Goal: Transaction & Acquisition: Purchase product/service

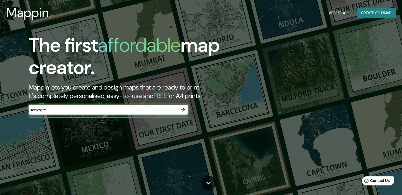
type input "tarapoto"
click at [145, 7] on div "Mappin About Us Create your map" at bounding box center [201, 12] width 402 height 17
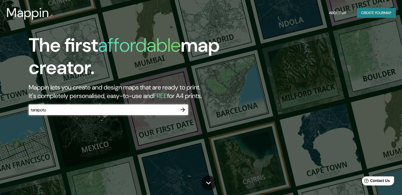
click at [183, 107] on icon "button" at bounding box center [183, 109] width 4 height 4
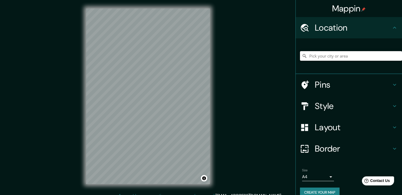
click at [346, 56] on input "Pick your city or area" at bounding box center [351, 56] width 102 height 10
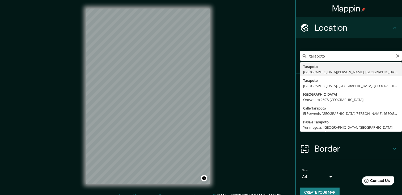
type input "Tarapoto, Departamento de San Martín, Perú"
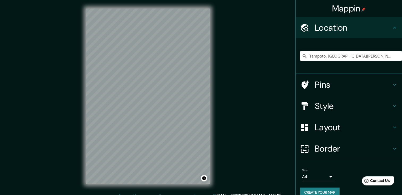
click at [375, 110] on h4 "Style" at bounding box center [353, 106] width 77 height 11
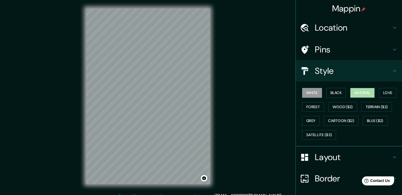
click at [351, 91] on button "Natural" at bounding box center [363, 93] width 24 height 10
click at [387, 97] on button "Love" at bounding box center [388, 93] width 18 height 10
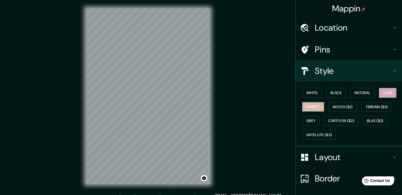
click at [310, 107] on button "Forest" at bounding box center [313, 107] width 22 height 10
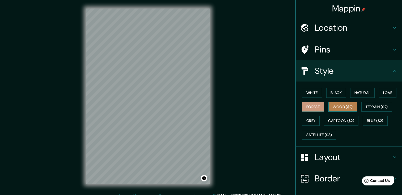
click at [329, 106] on button "Wood ($2)" at bounding box center [343, 107] width 29 height 10
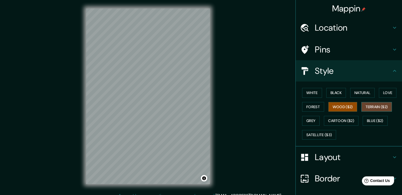
click at [384, 105] on button "Terrain ($2)" at bounding box center [377, 107] width 31 height 10
click at [311, 120] on button "Grey" at bounding box center [311, 121] width 18 height 10
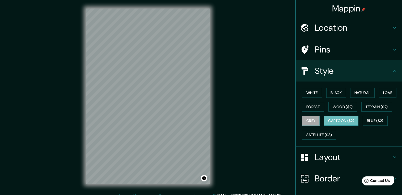
click at [329, 119] on button "Cartoon ($2)" at bounding box center [341, 121] width 35 height 10
click at [363, 119] on button "Blue ($2)" at bounding box center [375, 121] width 25 height 10
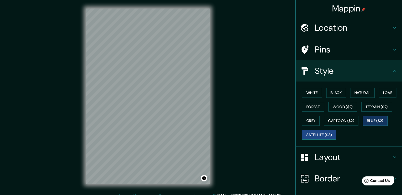
click at [329, 135] on button "Satellite ($3)" at bounding box center [319, 135] width 34 height 10
click at [327, 92] on button "Black" at bounding box center [337, 93] width 20 height 10
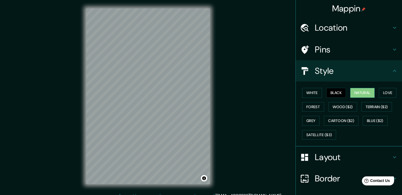
click at [369, 93] on button "Natural" at bounding box center [363, 93] width 24 height 10
click at [380, 93] on button "Love" at bounding box center [388, 93] width 18 height 10
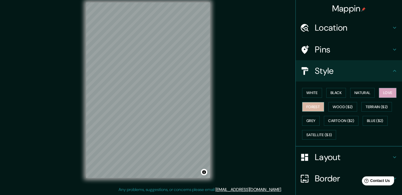
click at [316, 105] on button "Forest" at bounding box center [313, 107] width 22 height 10
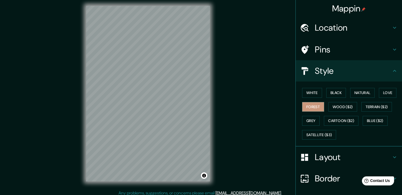
scroll to position [0, 0]
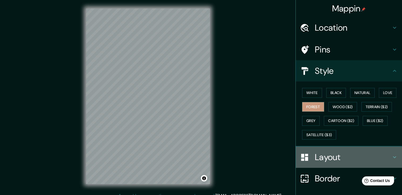
click at [345, 161] on h4 "Layout" at bounding box center [353, 157] width 77 height 11
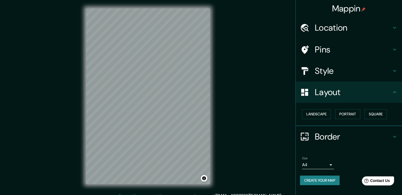
scroll to position [6, 0]
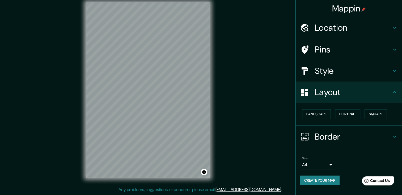
click at [331, 166] on body "Mappin Location Tarapoto, Departamento de San Martín, Perú Pins Style Layout La…" at bounding box center [201, 91] width 402 height 195
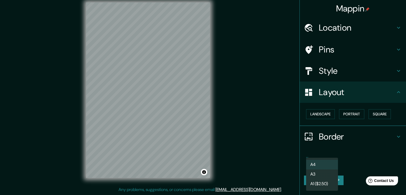
click at [321, 174] on li "A3" at bounding box center [322, 174] width 32 height 10
type input "a4"
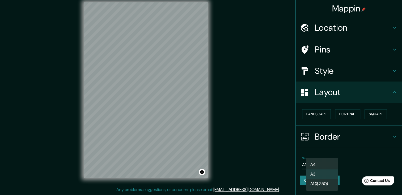
click at [321, 165] on body "Mappin Location Tarapoto, Departamento de San Martín, Perú Pins Style Layout La…" at bounding box center [201, 91] width 402 height 195
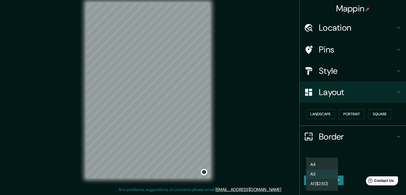
click at [325, 172] on li "A3" at bounding box center [322, 174] width 32 height 10
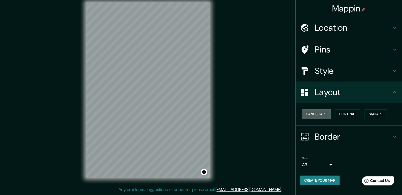
click at [327, 111] on button "Landscape" at bounding box center [316, 114] width 29 height 10
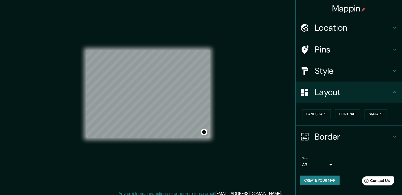
scroll to position [0, 0]
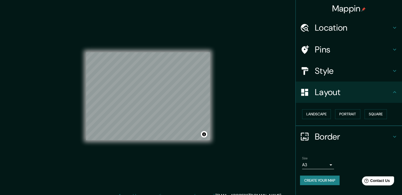
click at [370, 28] on h4 "Location" at bounding box center [353, 27] width 77 height 11
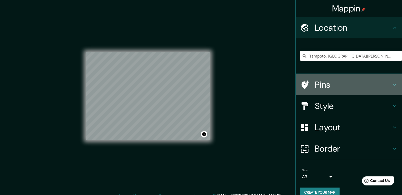
click at [368, 79] on h4 "Pins" at bounding box center [353, 84] width 77 height 11
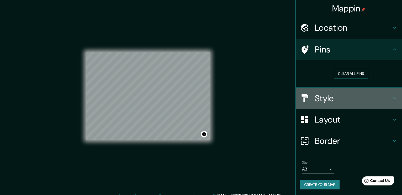
click at [368, 102] on h4 "Style" at bounding box center [353, 98] width 77 height 11
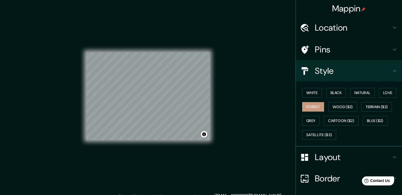
click at [358, 161] on h4 "Layout" at bounding box center [353, 157] width 77 height 11
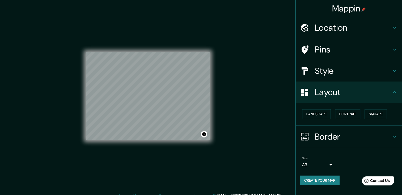
scroll to position [6, 0]
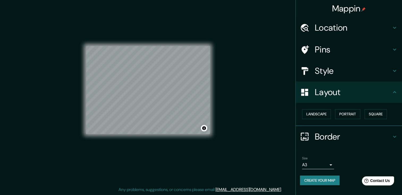
click at [329, 178] on button "Create your map" at bounding box center [320, 180] width 40 height 10
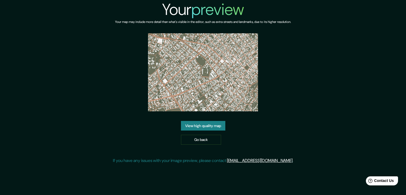
click at [219, 125] on link "View high quality map" at bounding box center [203, 126] width 44 height 10
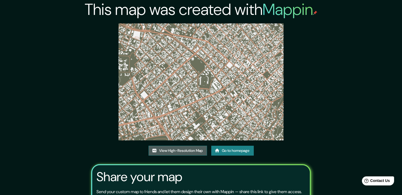
click at [193, 150] on link "View High-Resolution Map" at bounding box center [178, 150] width 59 height 10
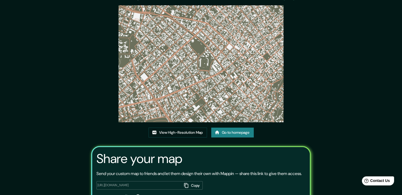
scroll to position [53, 0]
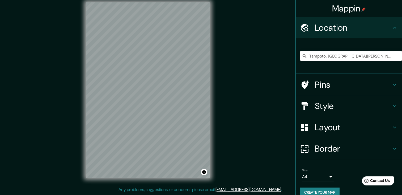
click at [394, 59] on input "Tarapoto, [GEOGRAPHIC_DATA][PERSON_NAME], [GEOGRAPHIC_DATA]" at bounding box center [351, 56] width 102 height 10
click at [302, 55] on icon at bounding box center [304, 55] width 5 height 5
click at [383, 53] on input "Tarapoto, [GEOGRAPHIC_DATA][PERSON_NAME], [GEOGRAPHIC_DATA]" at bounding box center [351, 56] width 102 height 10
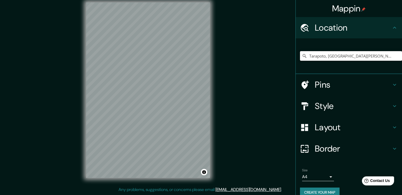
drag, startPoint x: 395, startPoint y: 56, endPoint x: 291, endPoint y: 55, distance: 103.5
click at [291, 56] on div "Mappin Location Tarapoto, Departamento de San Martín, Perú Pins Style Layout Bo…" at bounding box center [201, 94] width 402 height 201
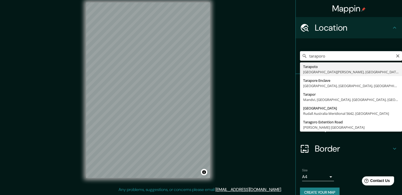
type input "Tarapoto, [GEOGRAPHIC_DATA][PERSON_NAME], [GEOGRAPHIC_DATA]"
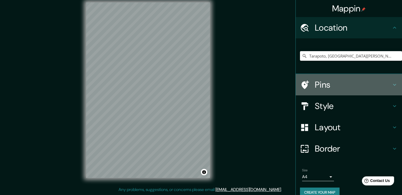
click at [359, 86] on h4 "Pins" at bounding box center [353, 84] width 77 height 11
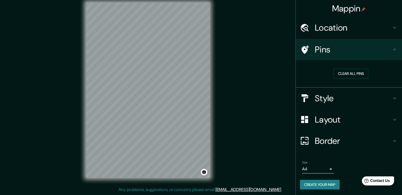
click at [361, 100] on h4 "Style" at bounding box center [353, 98] width 77 height 11
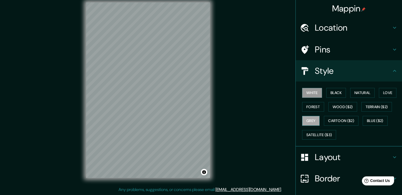
click at [315, 116] on button "Grey" at bounding box center [311, 121] width 18 height 10
click at [339, 157] on h4 "Layout" at bounding box center [353, 157] width 77 height 11
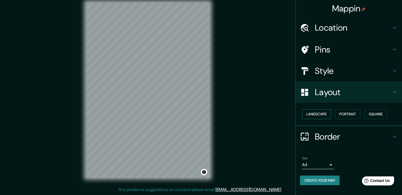
click at [319, 114] on button "Landscape" at bounding box center [316, 114] width 29 height 10
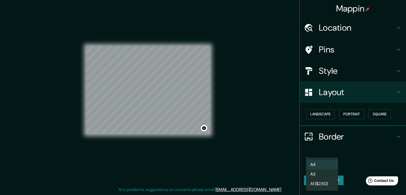
click at [323, 164] on body "Mappin Location Tarapoto, Departamento de San Martín, Perú Pins Style Layout La…" at bounding box center [203, 91] width 406 height 195
click at [319, 175] on li "A3" at bounding box center [322, 174] width 32 height 10
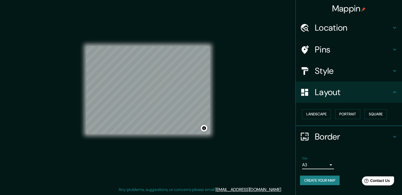
click at [326, 180] on button "Create your map" at bounding box center [320, 180] width 40 height 10
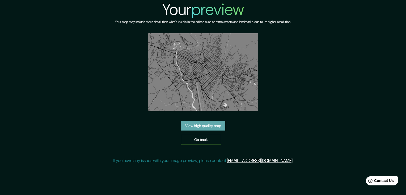
click at [218, 124] on link "View high quality map" at bounding box center [203, 126] width 44 height 10
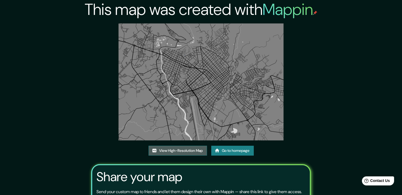
click at [191, 149] on link "View High-Resolution Map" at bounding box center [178, 150] width 59 height 10
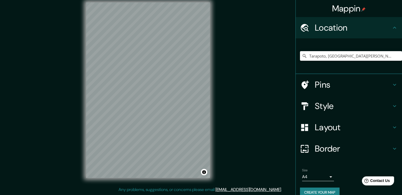
click at [358, 109] on h4 "Style" at bounding box center [353, 106] width 77 height 11
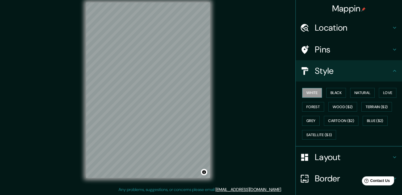
click at [310, 93] on button "White" at bounding box center [312, 93] width 20 height 10
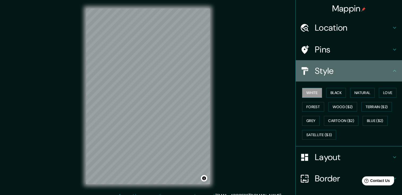
click at [332, 73] on h4 "Style" at bounding box center [353, 70] width 77 height 11
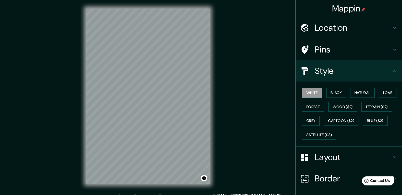
drag, startPoint x: 344, startPoint y: 164, endPoint x: 342, endPoint y: 161, distance: 3.5
click at [343, 164] on div "Layout" at bounding box center [349, 156] width 106 height 21
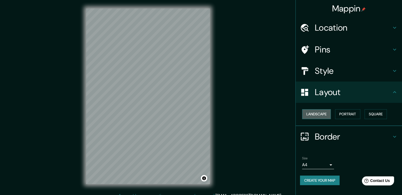
click at [321, 117] on button "Landscape" at bounding box center [316, 114] width 29 height 10
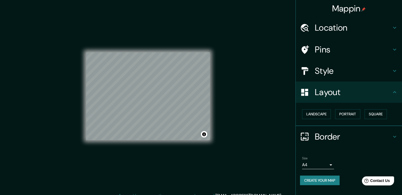
click at [353, 24] on h4 "Location" at bounding box center [353, 27] width 77 height 11
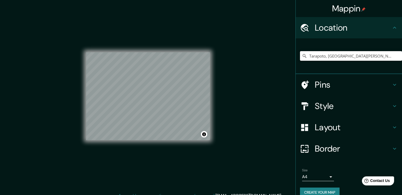
click at [330, 55] on input "Tarapoto, [GEOGRAPHIC_DATA][PERSON_NAME], [GEOGRAPHIC_DATA]" at bounding box center [351, 56] width 102 height 10
drag, startPoint x: 390, startPoint y: 56, endPoint x: 282, endPoint y: 52, distance: 108.6
click at [282, 52] on div "Mappin Location [GEOGRAPHIC_DATA], [GEOGRAPHIC_DATA][PERSON_NAME], [GEOGRAPHIC_…" at bounding box center [201, 100] width 402 height 201
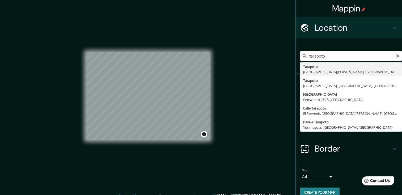
type input "Tarapoto, [GEOGRAPHIC_DATA][PERSON_NAME], [GEOGRAPHIC_DATA]"
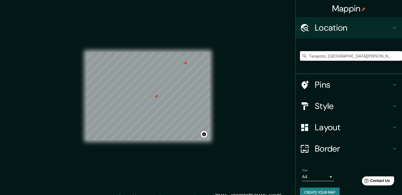
click at [211, 39] on div "© Mapbox © OpenStreetMap Improve this map" at bounding box center [148, 96] width 141 height 192
drag, startPoint x: 211, startPoint y: 52, endPoint x: 219, endPoint y: 45, distance: 11.0
click at [219, 45] on div "Mappin Location [GEOGRAPHIC_DATA], [GEOGRAPHIC_DATA][PERSON_NAME], [GEOGRAPHIC_…" at bounding box center [201, 100] width 402 height 201
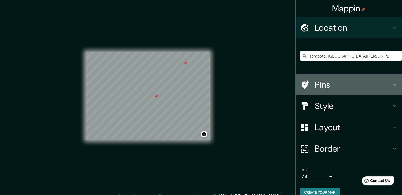
click at [352, 87] on h4 "Pins" at bounding box center [353, 84] width 77 height 11
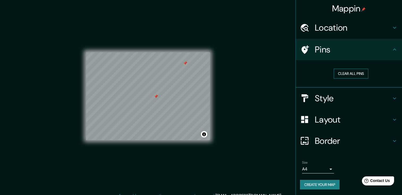
click at [352, 73] on button "Clear all pins" at bounding box center [351, 74] width 35 height 10
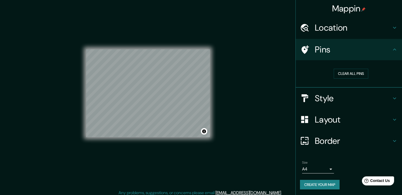
scroll to position [5, 0]
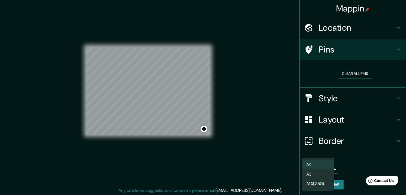
click at [321, 168] on body "Mappin Location [GEOGRAPHIC_DATA], [GEOGRAPHIC_DATA][PERSON_NAME], [GEOGRAPHIC_…" at bounding box center [203, 92] width 406 height 195
click at [320, 174] on li "A3" at bounding box center [318, 174] width 32 height 10
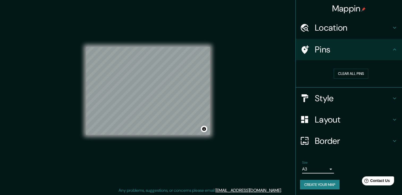
click at [326, 183] on button "Create your map" at bounding box center [320, 185] width 40 height 10
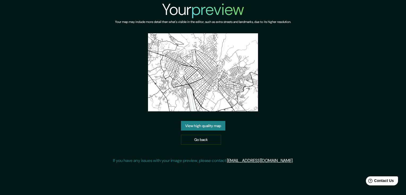
click at [216, 123] on link "View high quality map" at bounding box center [203, 126] width 44 height 10
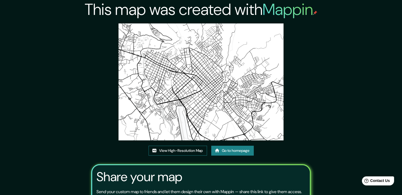
click at [174, 154] on link "View High-Resolution Map" at bounding box center [178, 150] width 59 height 10
